Goal: Check status: Check status

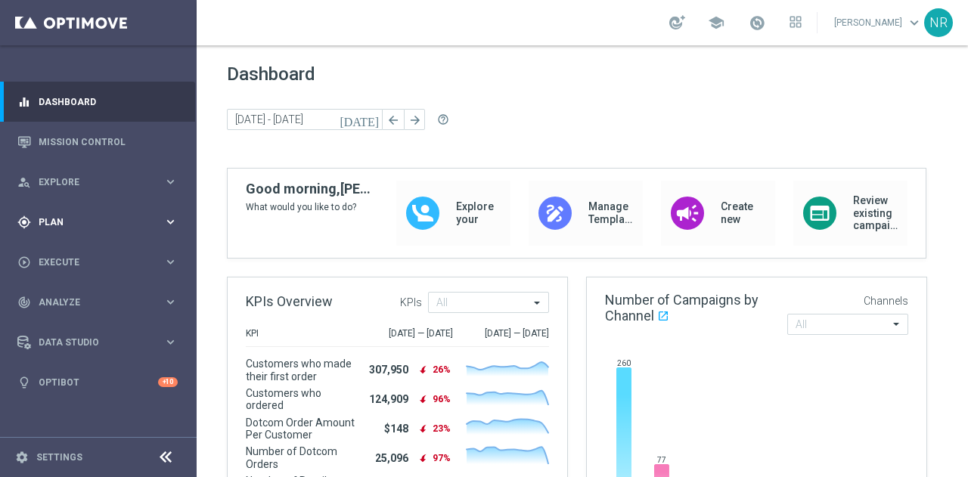
click at [99, 210] on div "gps_fixed Plan keyboard_arrow_right" at bounding box center [97, 222] width 195 height 40
click at [64, 253] on link "Target Groups" at bounding box center [98, 253] width 118 height 12
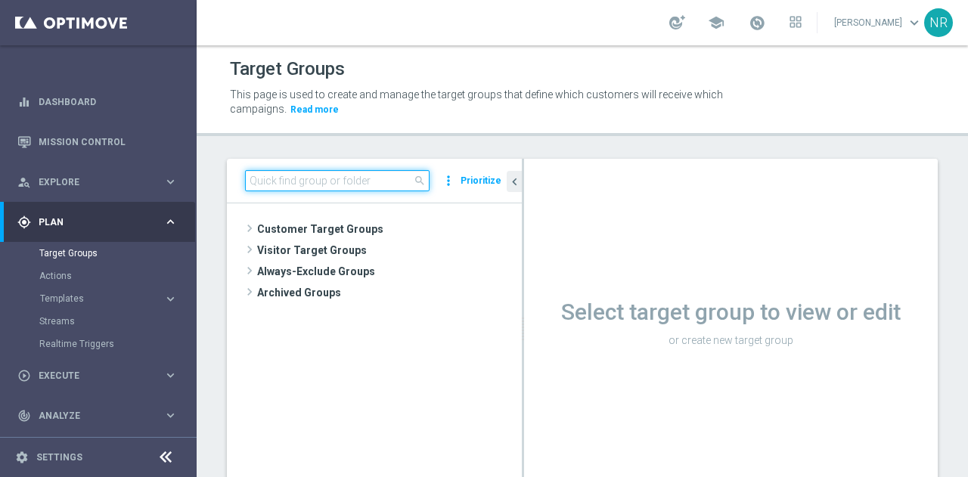
click at [356, 182] on input at bounding box center [337, 180] width 185 height 21
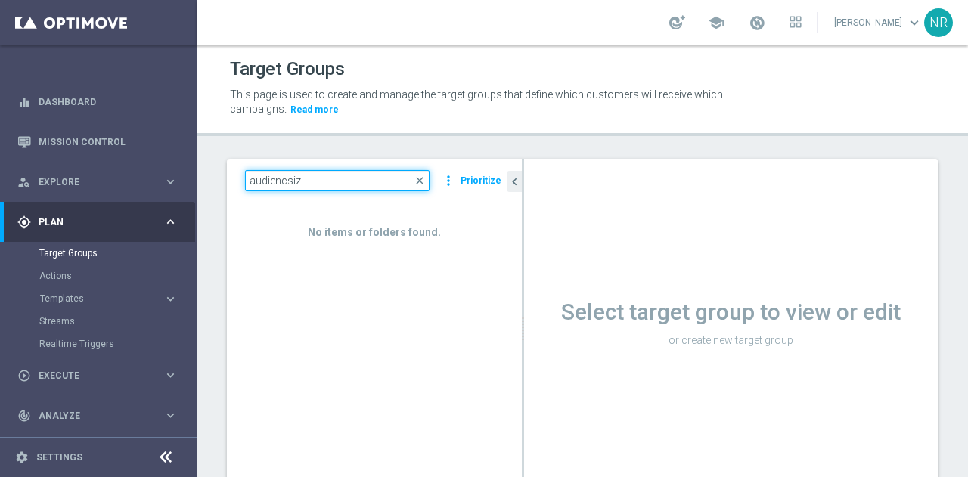
click at [283, 183] on input "audiencsiz" at bounding box center [337, 180] width 185 height 21
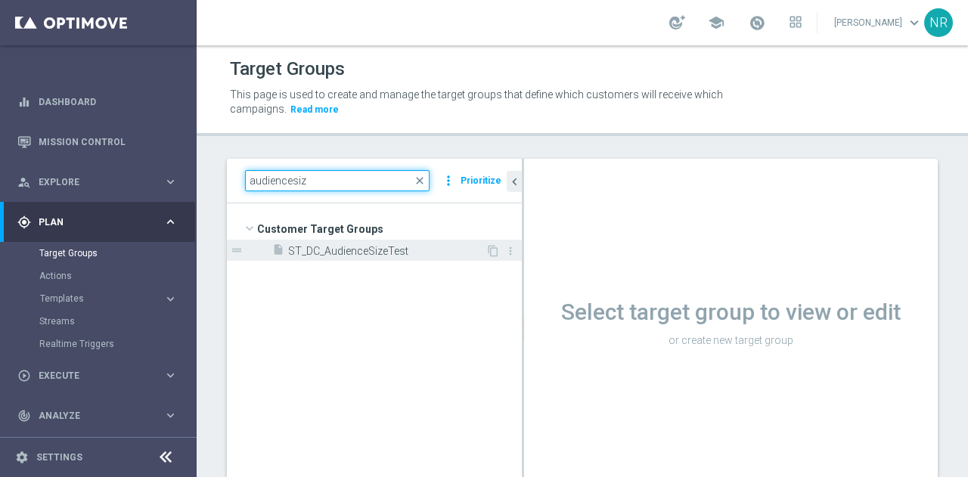
type input "audiencesiz"
click at [326, 251] on span "ST_DC_AudienceSizeTest" at bounding box center [386, 251] width 197 height 13
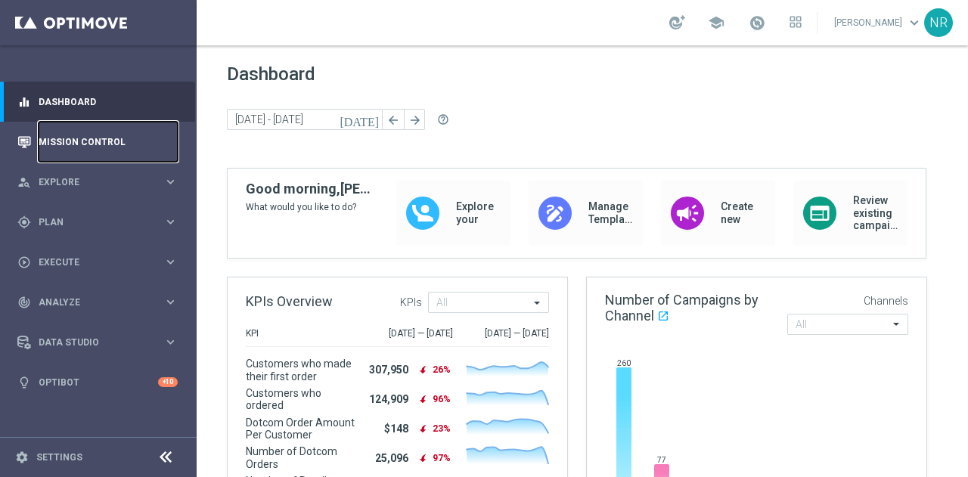
click at [92, 144] on link "Mission Control" at bounding box center [108, 142] width 139 height 40
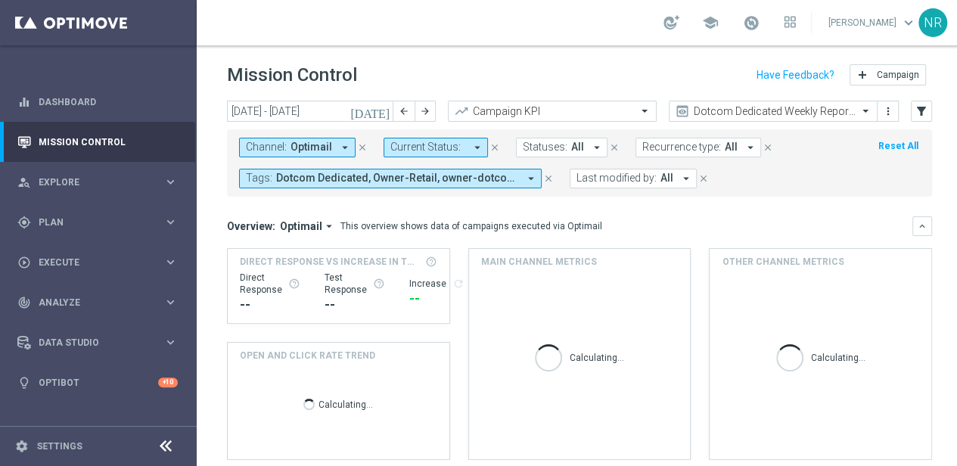
click at [357, 146] on icon "close" at bounding box center [362, 147] width 11 height 11
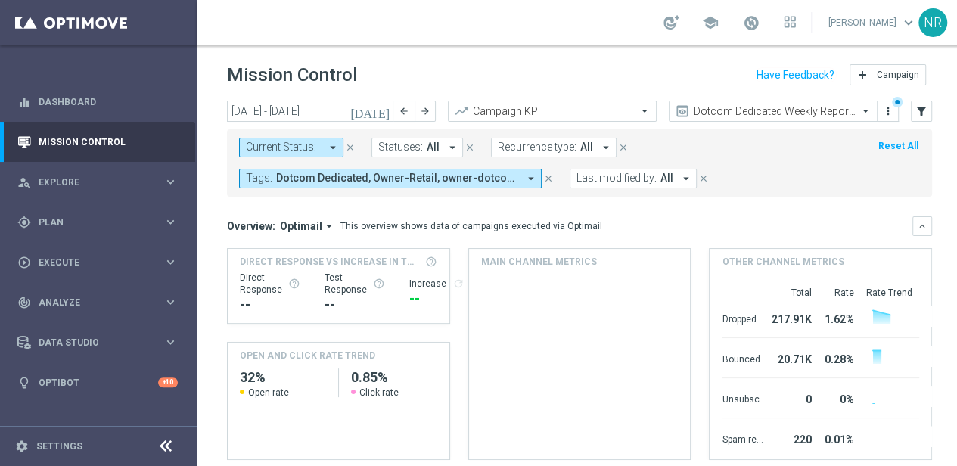
click at [546, 178] on icon "close" at bounding box center [548, 178] width 11 height 11
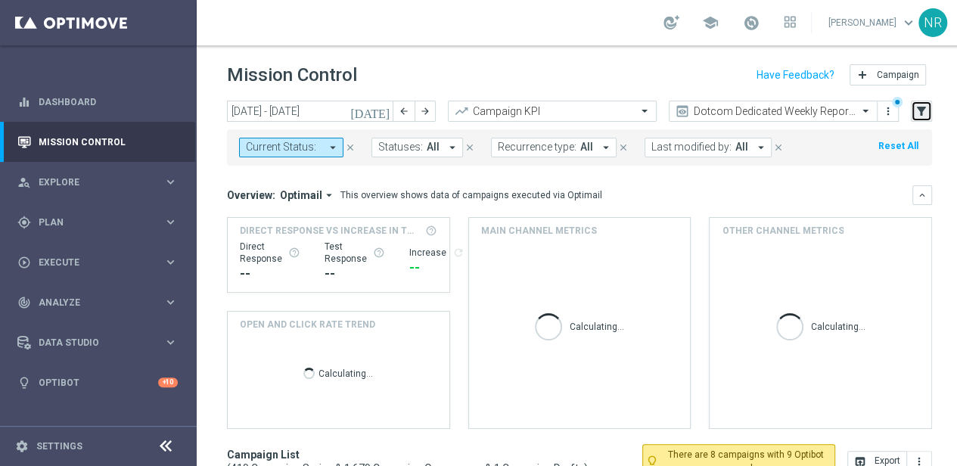
click at [920, 110] on icon "filter_alt" at bounding box center [921, 111] width 14 height 14
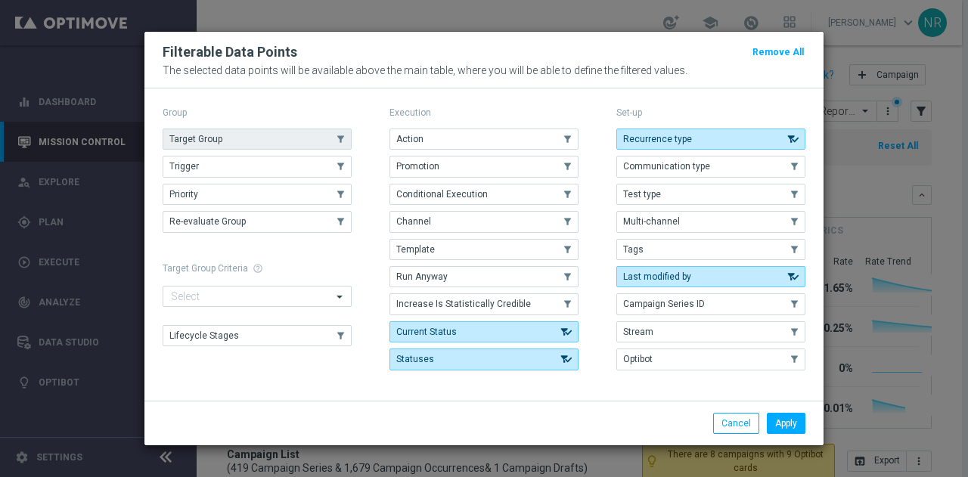
click at [228, 150] on button "Target Group" at bounding box center [257, 139] width 189 height 21
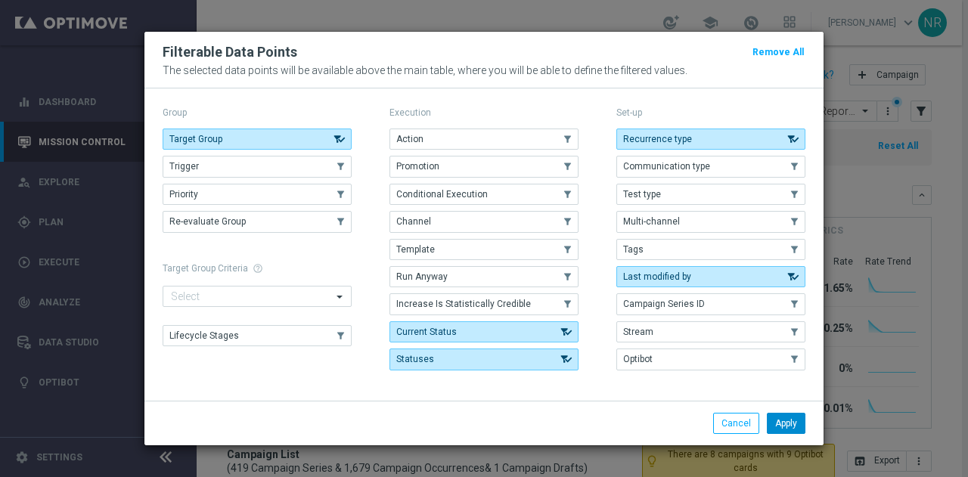
click at [790, 420] on button "Apply" at bounding box center [786, 423] width 39 height 21
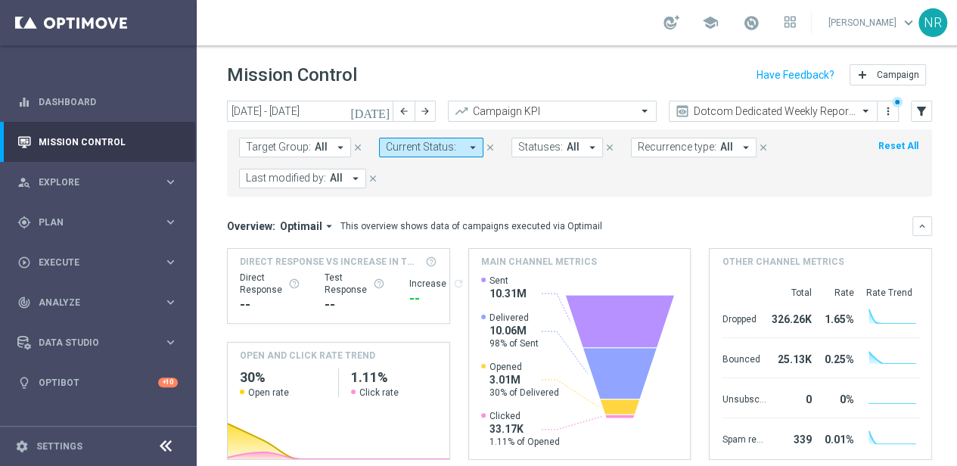
click at [284, 146] on span "Target Group:" at bounding box center [278, 147] width 65 height 13
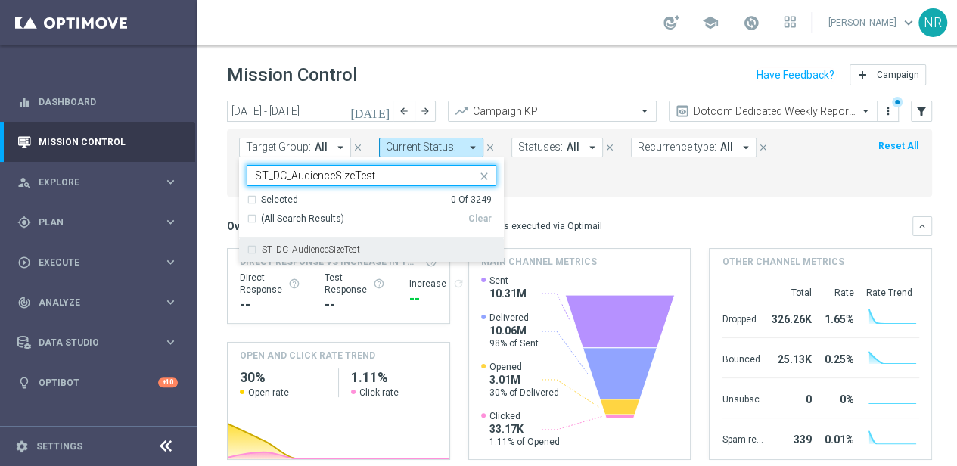
click at [336, 246] on label "ST_DC_AudienceSizeTest" at bounding box center [311, 249] width 98 height 9
type input "ST_DC_AudienceSizeTest"
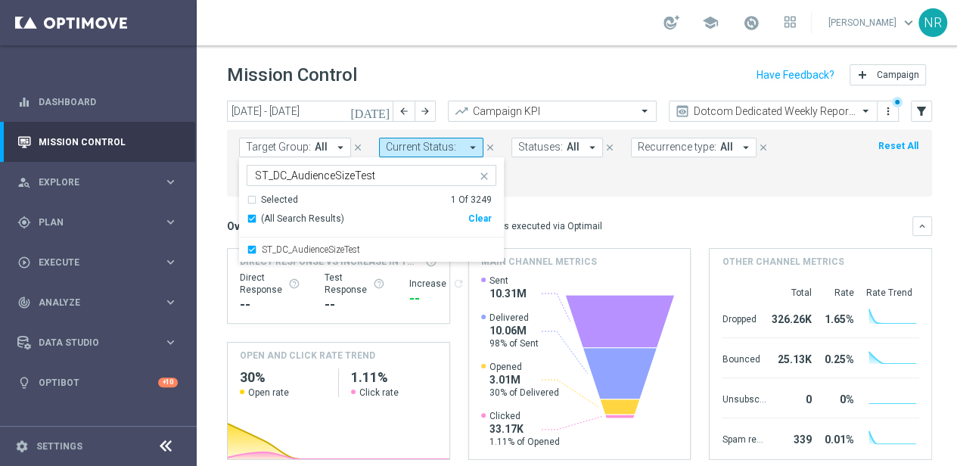
click at [727, 228] on div "Overview: Optimail arrow_drop_down This overview shows data of campaigns execut…" at bounding box center [569, 226] width 685 height 14
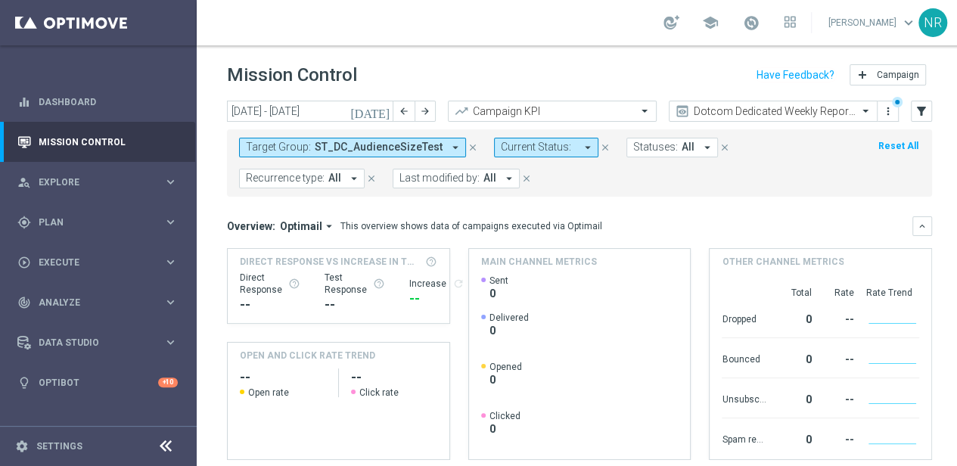
click at [387, 115] on icon "[DATE]" at bounding box center [370, 111] width 41 height 14
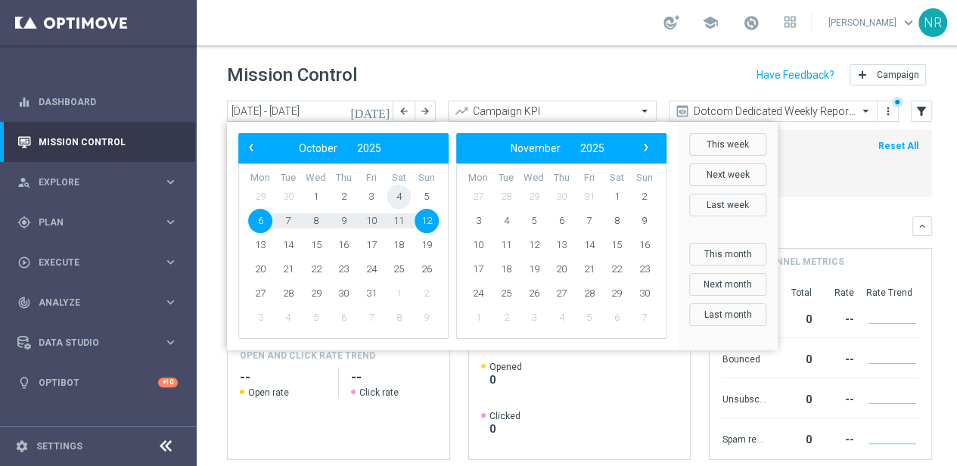
click at [396, 196] on span "4" at bounding box center [398, 197] width 24 height 24
click at [430, 214] on span "12" at bounding box center [426, 221] width 24 height 24
type input "[DATE] - [DATE]"
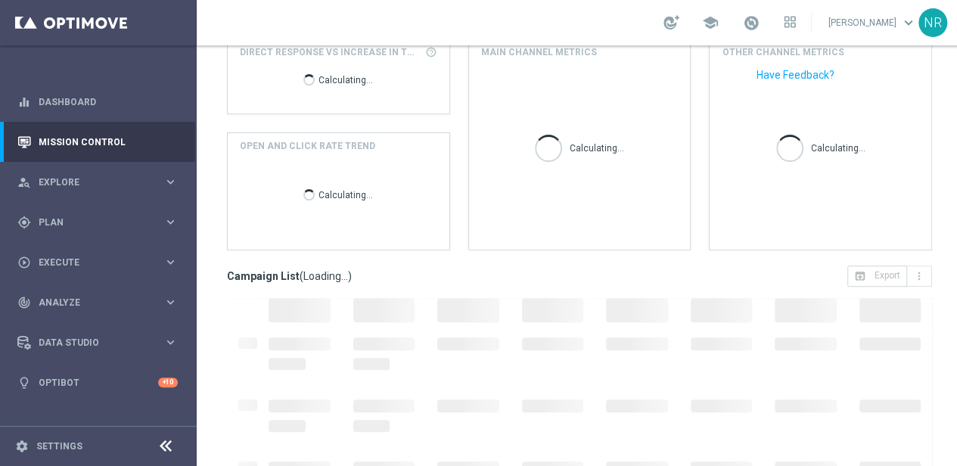
scroll to position [308, 0]
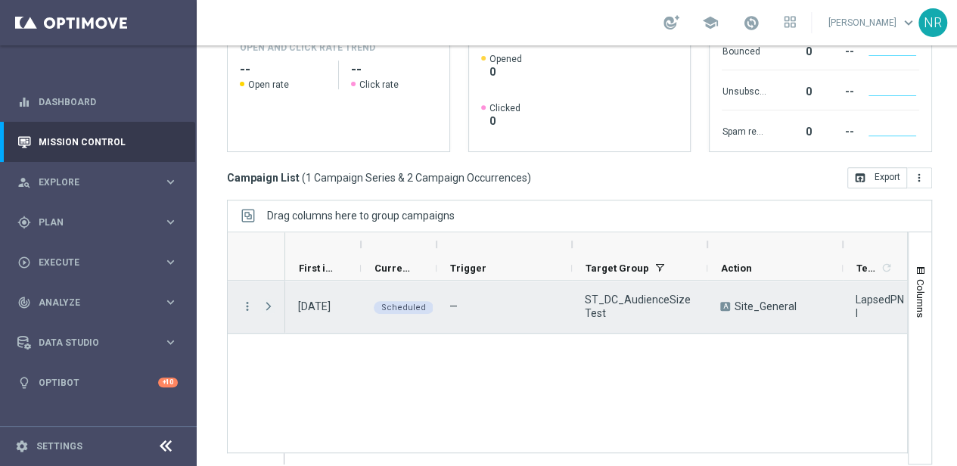
click at [265, 303] on span "Press SPACE to select this row." at bounding box center [269, 306] width 14 height 12
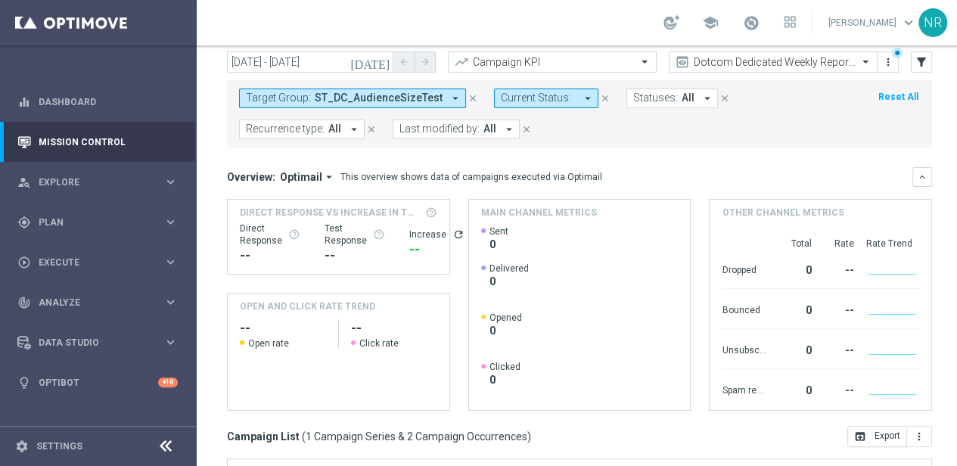
scroll to position [0, 0]
